Goal: Check status: Check status

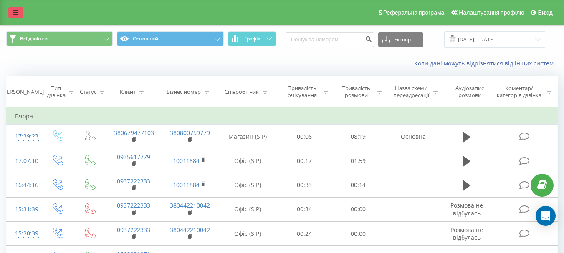
click at [18, 12] on icon at bounding box center [15, 13] width 5 height 6
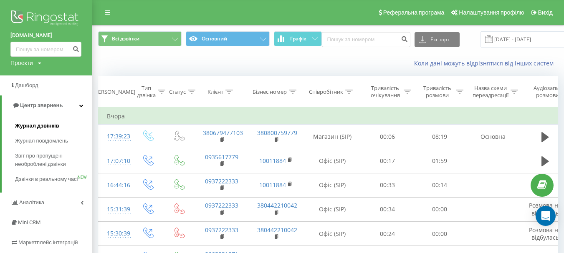
click at [31, 126] on span "Журнал дзвінків" at bounding box center [37, 126] width 44 height 8
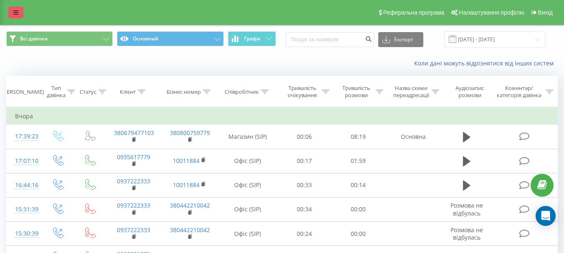
click at [18, 7] on link at bounding box center [15, 13] width 15 height 12
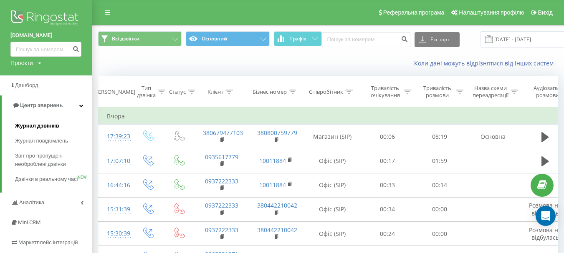
click at [34, 128] on span "Журнал дзвінків" at bounding box center [37, 126] width 44 height 8
